Goal: Transaction & Acquisition: Purchase product/service

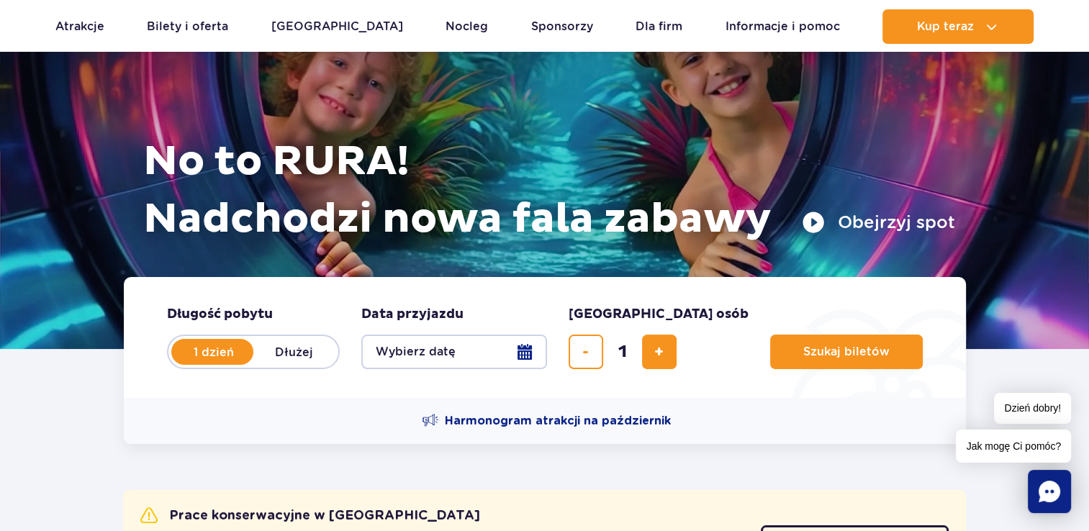
scroll to position [55, 0]
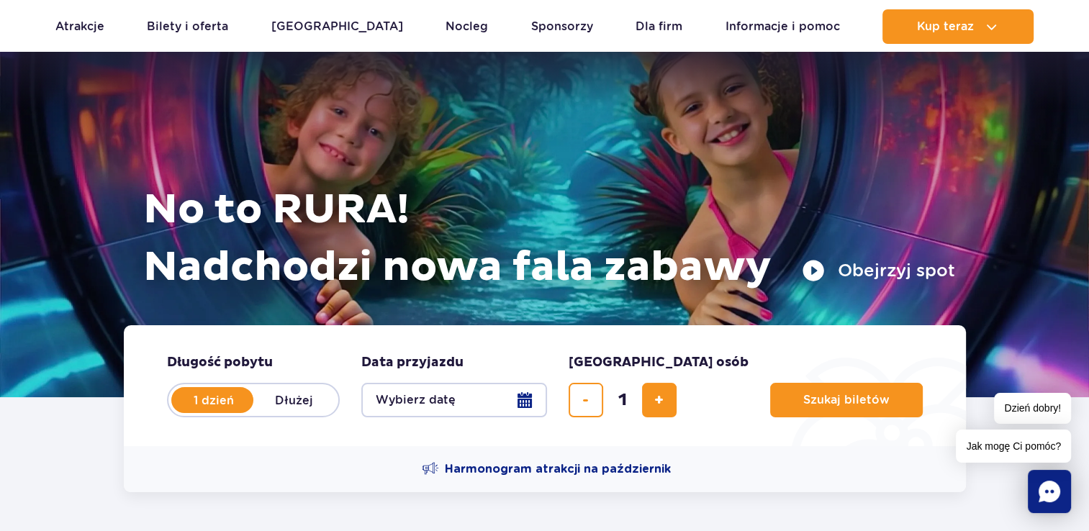
click at [701, 194] on h1 "No to RURA! Nadchodzi nowa fala zabawy" at bounding box center [549, 238] width 812 height 115
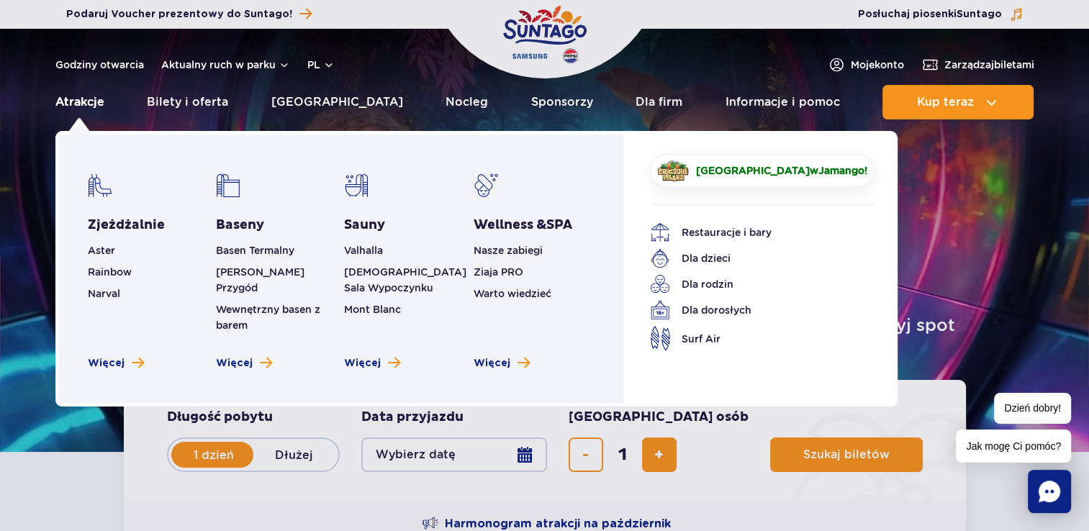
click at [86, 109] on link "Atrakcje" at bounding box center [79, 102] width 49 height 35
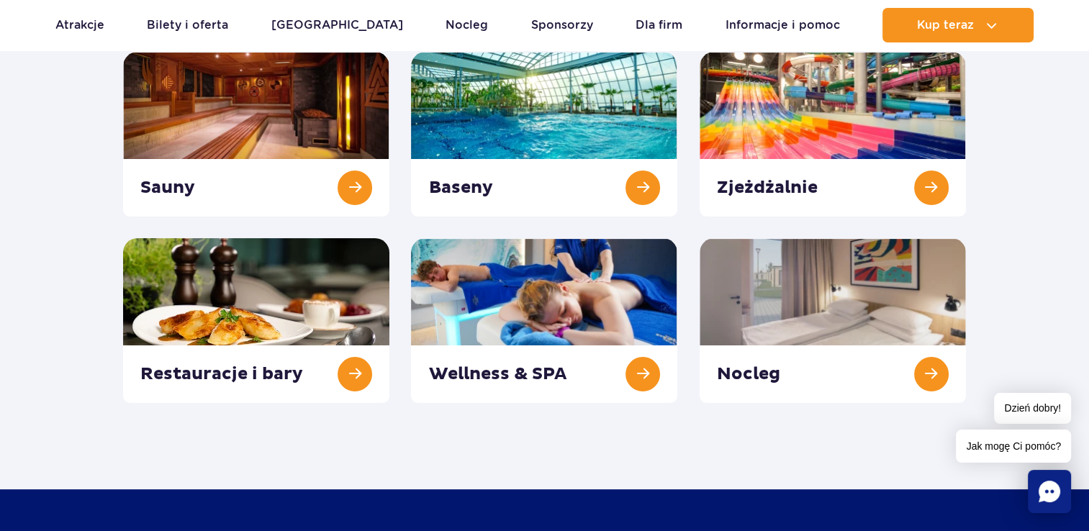
scroll to position [230, 0]
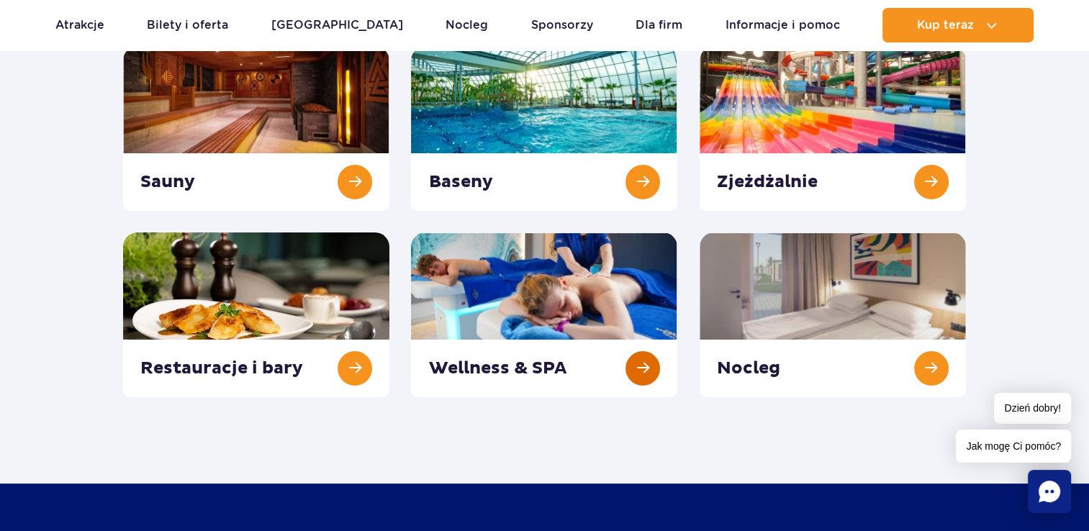
click at [523, 301] on link at bounding box center [544, 315] width 266 height 165
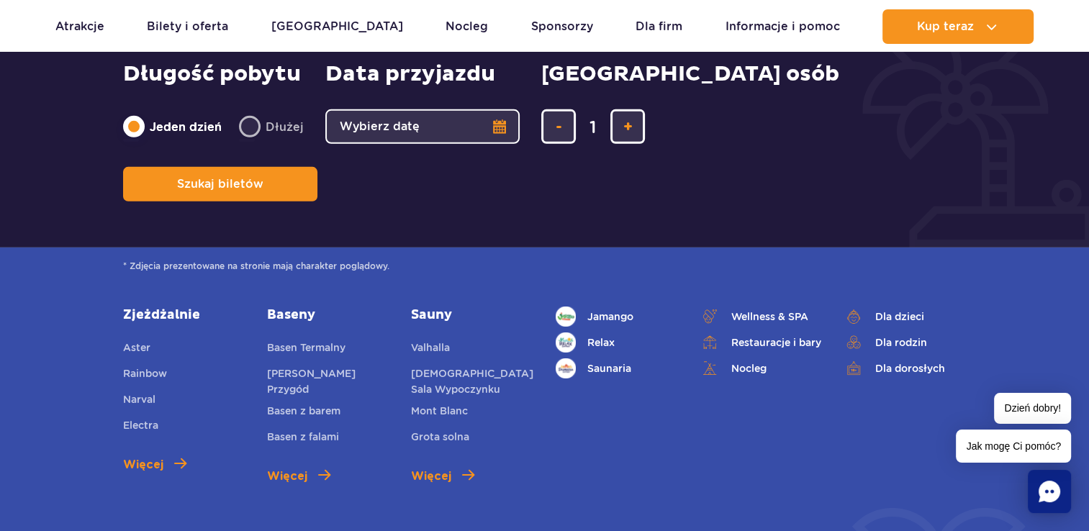
scroll to position [5021, 0]
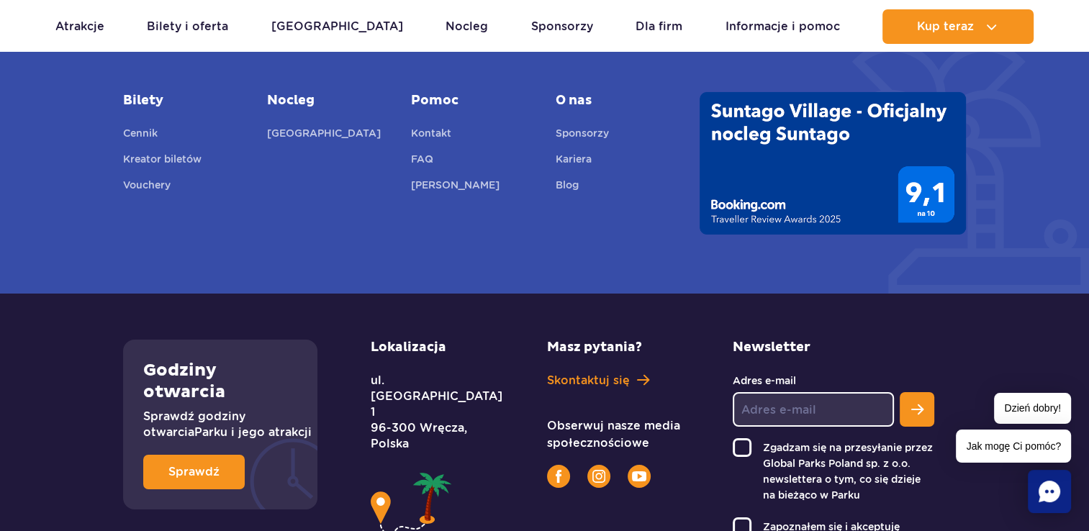
click at [416, 373] on p "ul. Nowy Świat 1 96-300 Wręcza, Polska" at bounding box center [427, 412] width 112 height 79
click at [399, 340] on h2 "Lokalizacja" at bounding box center [427, 348] width 112 height 16
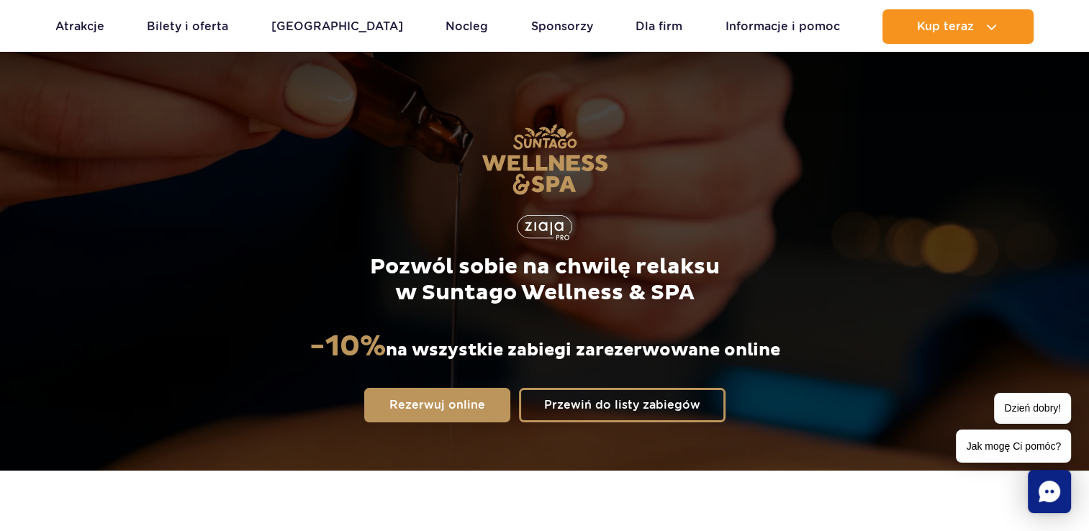
scroll to position [0, 0]
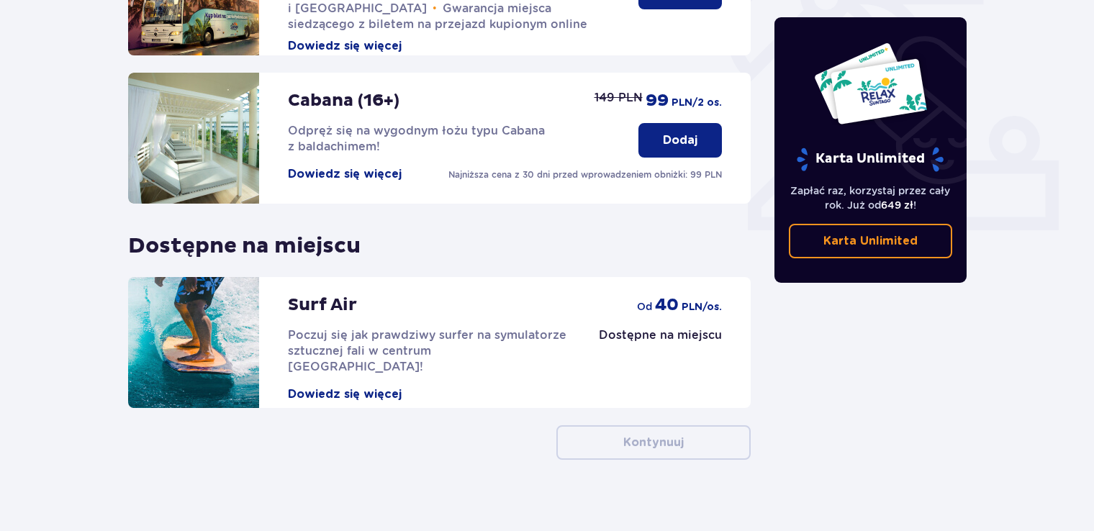
scroll to position [48, 0]
